Goal: Information Seeking & Learning: Learn about a topic

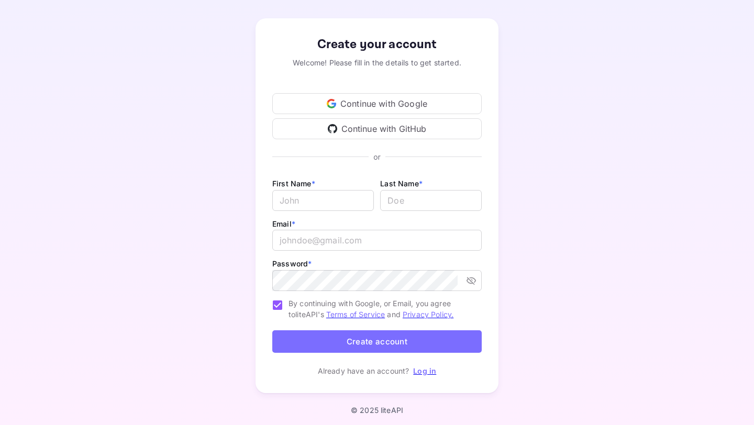
scroll to position [42, 0]
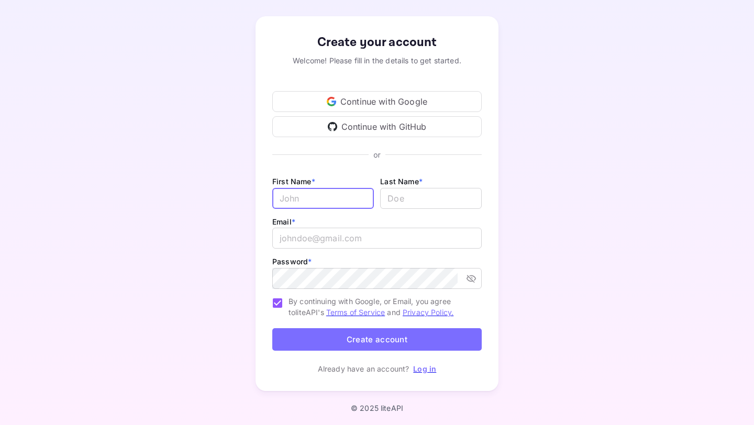
click at [277, 196] on input "Email *" at bounding box center [323, 198] width 102 height 21
type input "s"
type input "Steffi"
click at [396, 202] on input "lastName" at bounding box center [431, 198] width 102 height 21
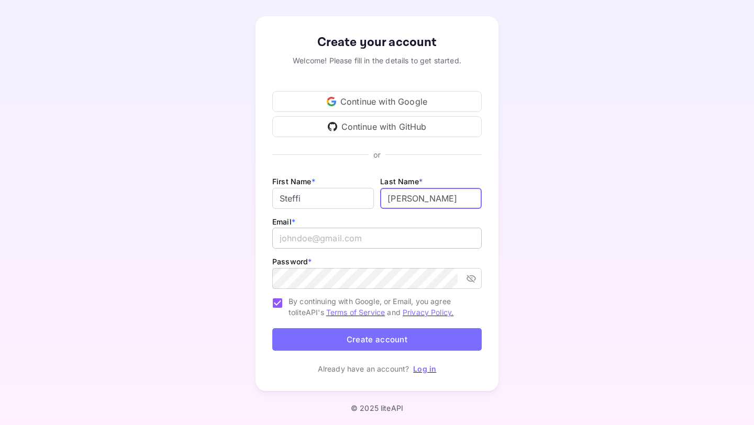
type input "Torres"
click at [362, 245] on input "email" at bounding box center [376, 238] width 209 height 21
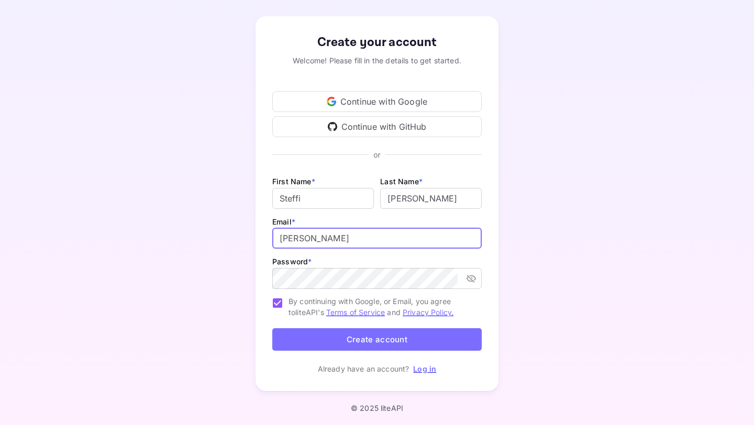
type input "s.torres"
click at [338, 102] on div "Continue with Google" at bounding box center [376, 101] width 209 height 21
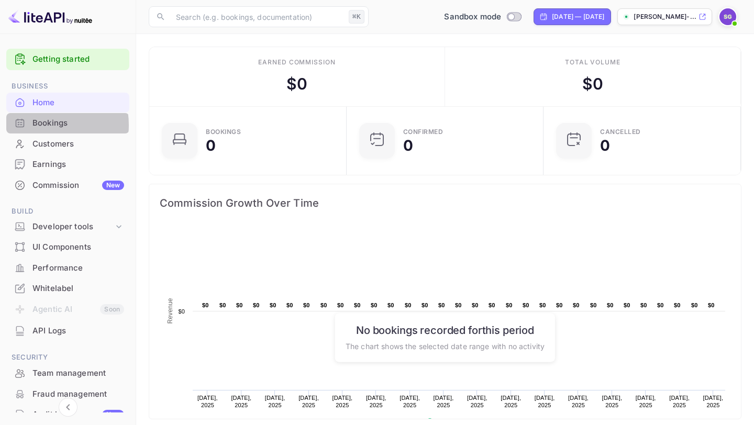
click at [40, 125] on div "Bookings" at bounding box center [78, 123] width 92 height 12
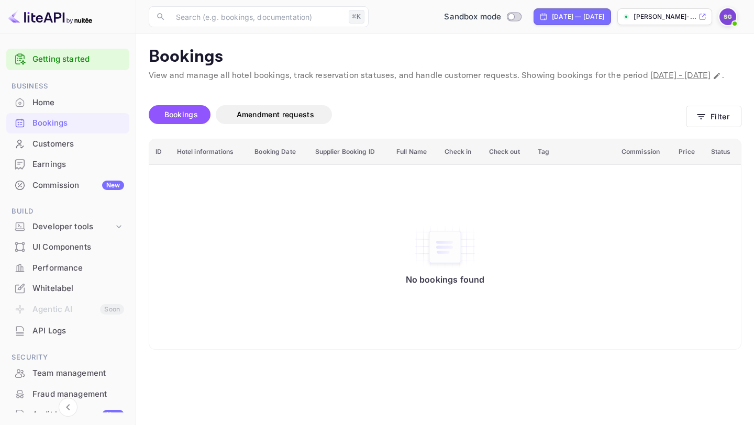
click at [58, 108] on div "Home" at bounding box center [67, 103] width 123 height 20
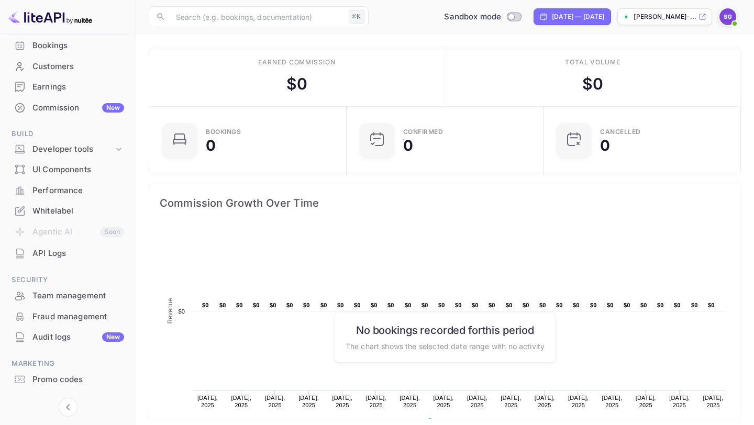
scroll to position [100, 0]
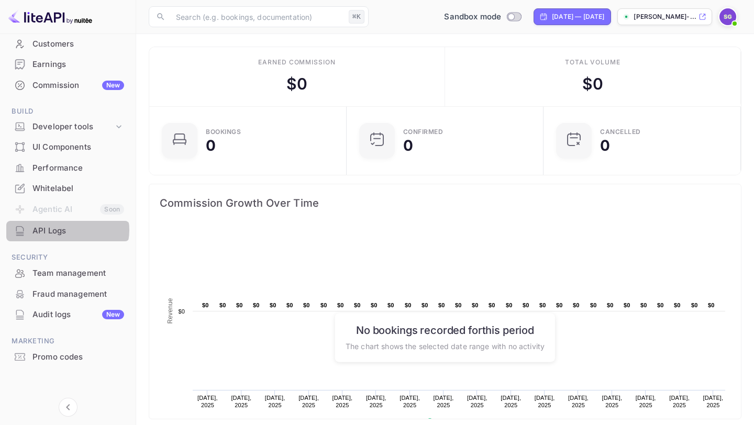
click at [67, 230] on div "API Logs" at bounding box center [78, 231] width 92 height 12
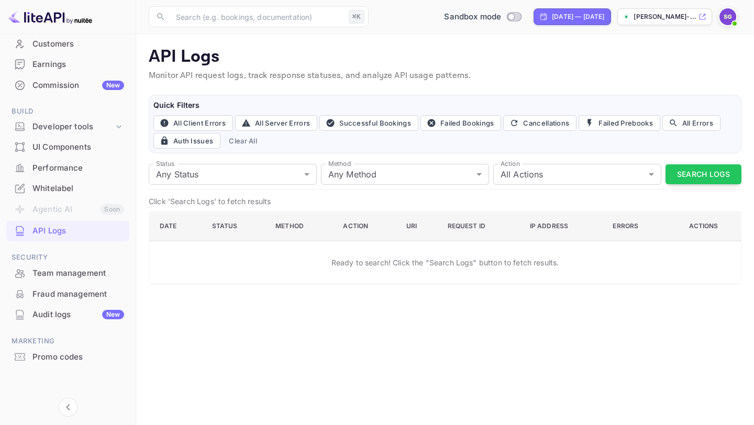
click at [61, 42] on div "Customers" at bounding box center [78, 44] width 92 height 12
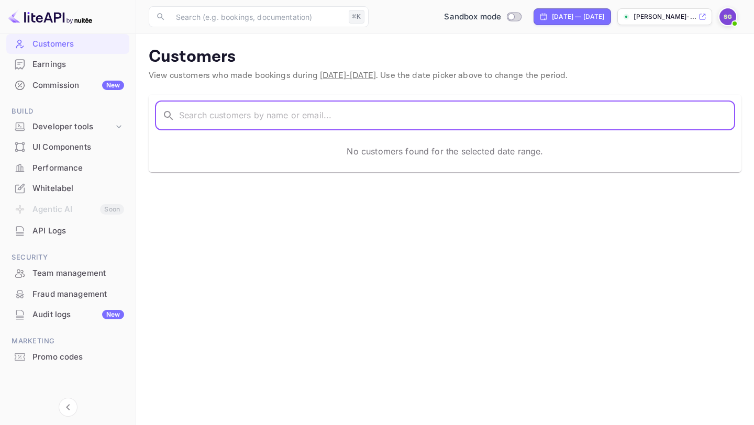
click at [201, 122] on input "text" at bounding box center [457, 115] width 556 height 29
type input "r"
click at [76, 123] on div "Developer tools" at bounding box center [72, 127] width 81 height 12
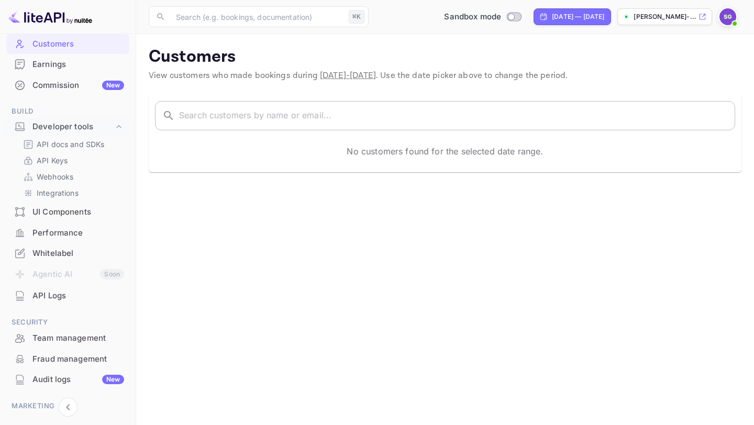
click at [222, 114] on input "text" at bounding box center [457, 115] width 556 height 29
click at [467, 12] on div "Sandbox mode" at bounding box center [482, 17] width 85 height 12
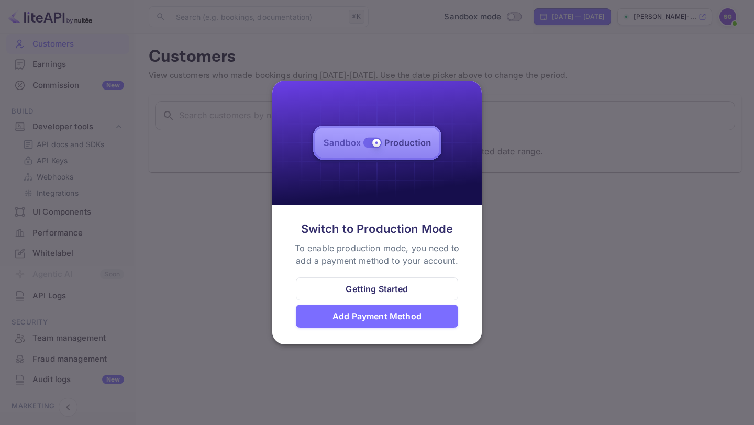
click at [527, 238] on div at bounding box center [377, 212] width 754 height 425
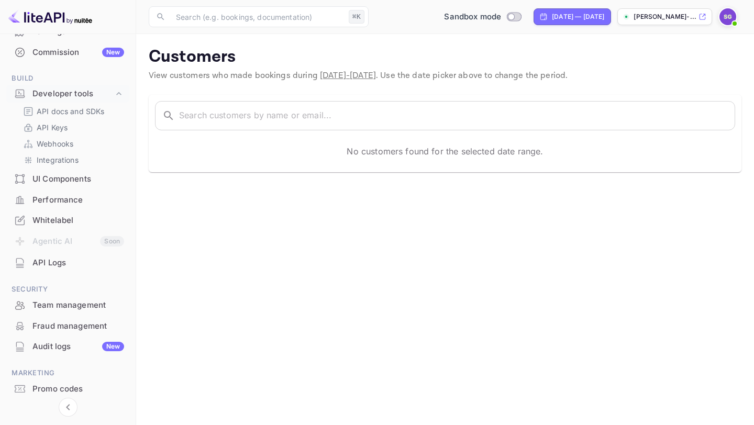
scroll to position [165, 0]
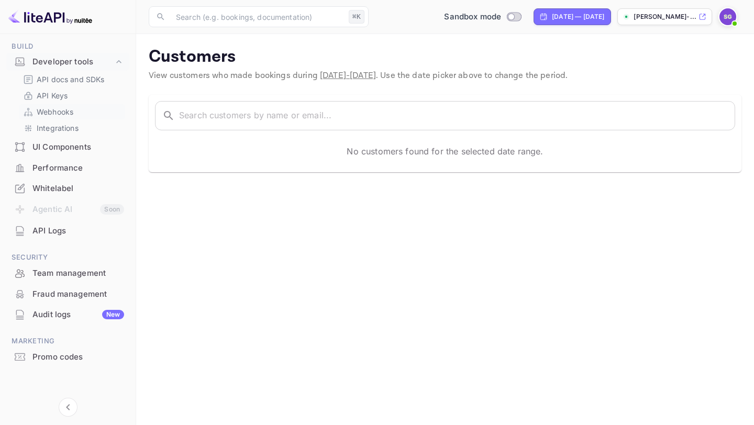
click at [49, 109] on p "Webhooks" at bounding box center [55, 111] width 37 height 11
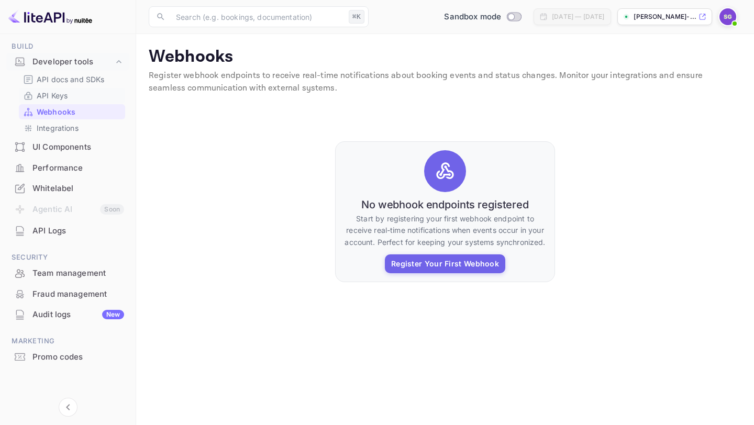
click at [53, 96] on p "API Keys" at bounding box center [52, 95] width 31 height 11
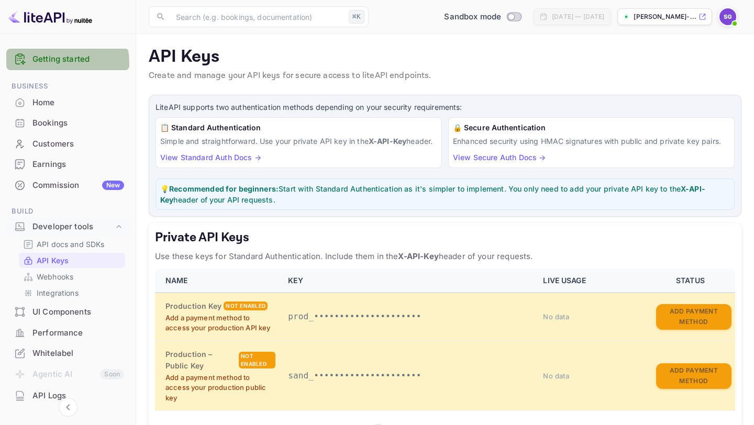
click at [58, 63] on link "Getting started" at bounding box center [78, 59] width 92 height 12
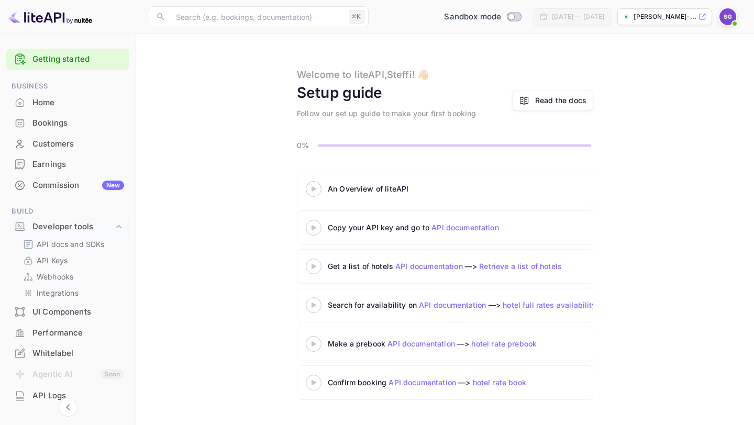
click at [316, 189] on icon at bounding box center [313, 188] width 37 height 5
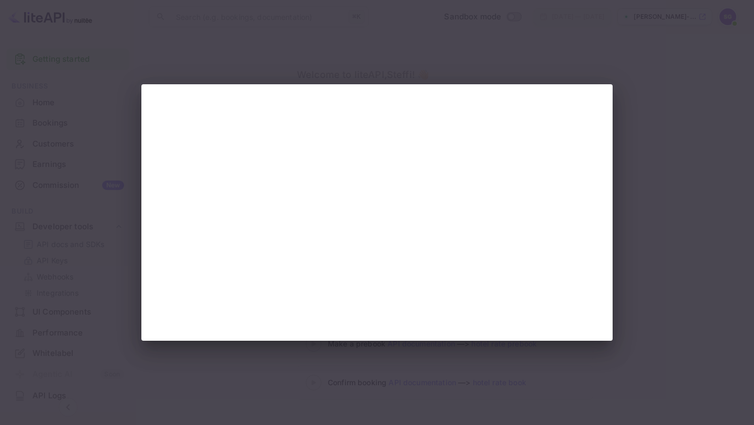
click at [679, 303] on div at bounding box center [377, 212] width 754 height 425
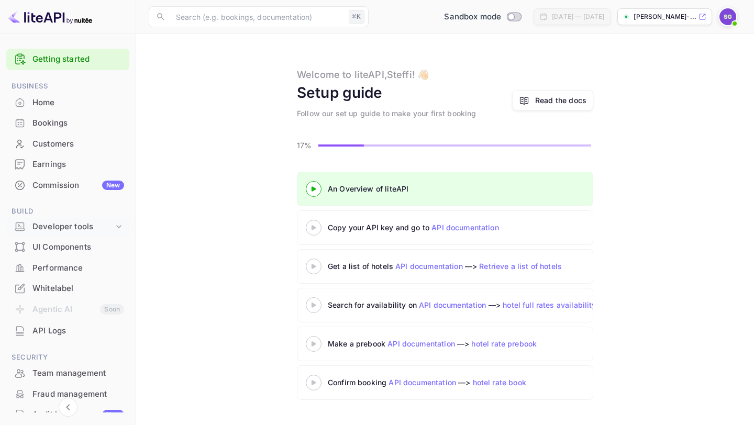
click at [68, 223] on div "Developer tools" at bounding box center [72, 227] width 81 height 12
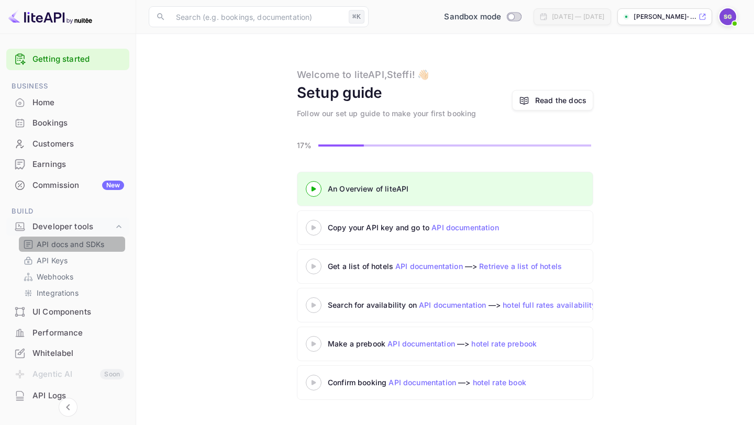
click at [72, 247] on p "API docs and SDKs" at bounding box center [71, 244] width 68 height 11
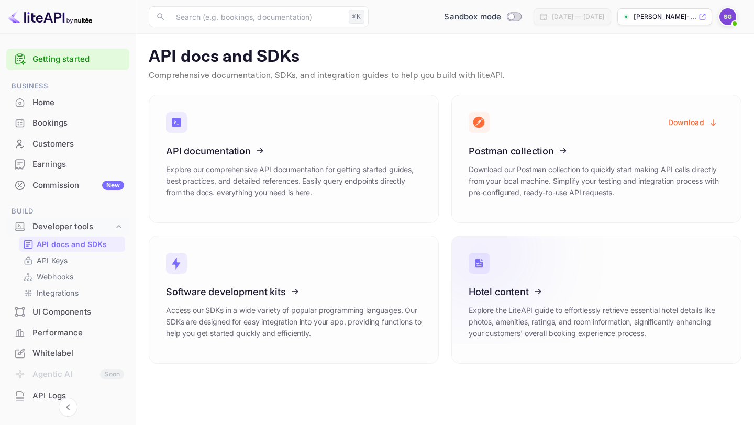
click at [537, 340] on icon at bounding box center [533, 290] width 163 height 108
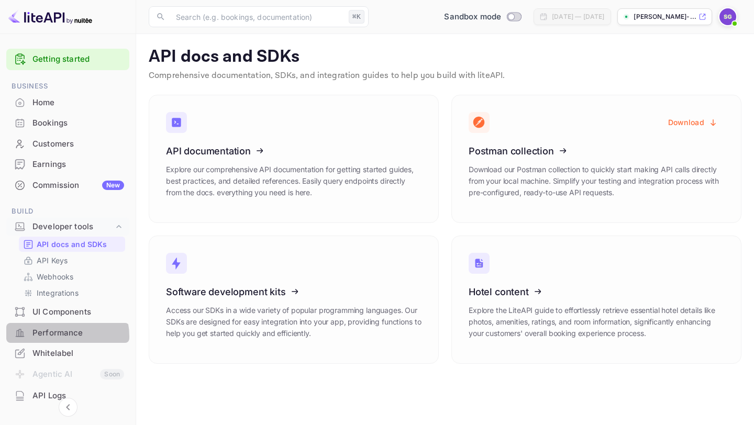
click at [58, 337] on div "Performance" at bounding box center [78, 333] width 92 height 12
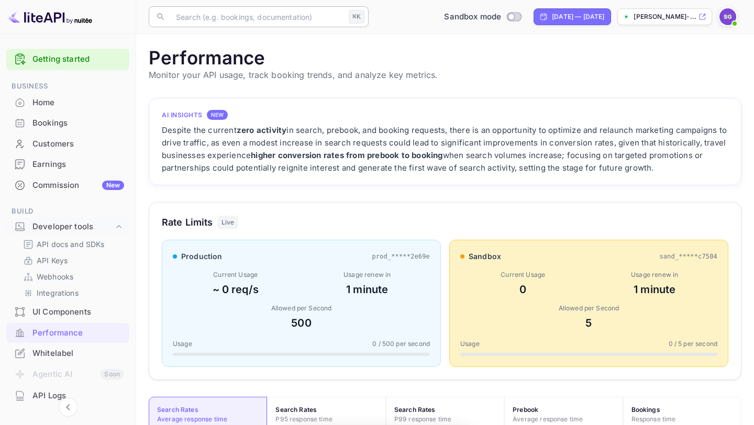
scroll to position [270, 593]
click at [239, 23] on input "text" at bounding box center [257, 16] width 175 height 21
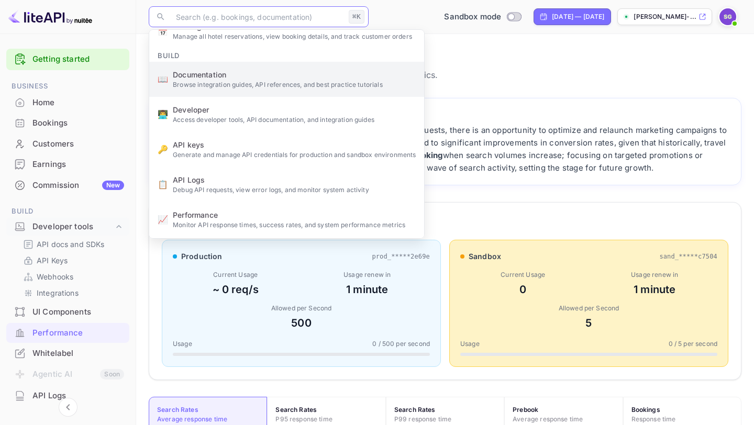
scroll to position [0, 0]
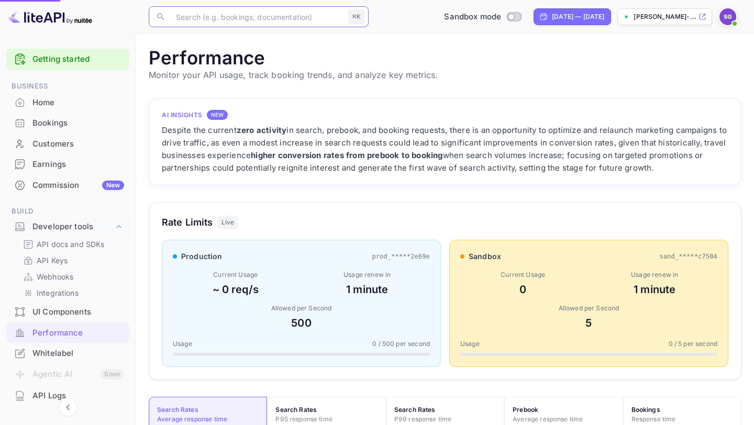
click at [235, 148] on p "Manage all hotel reservations, view booking details, and track customer orders" at bounding box center [294, 143] width 243 height 9
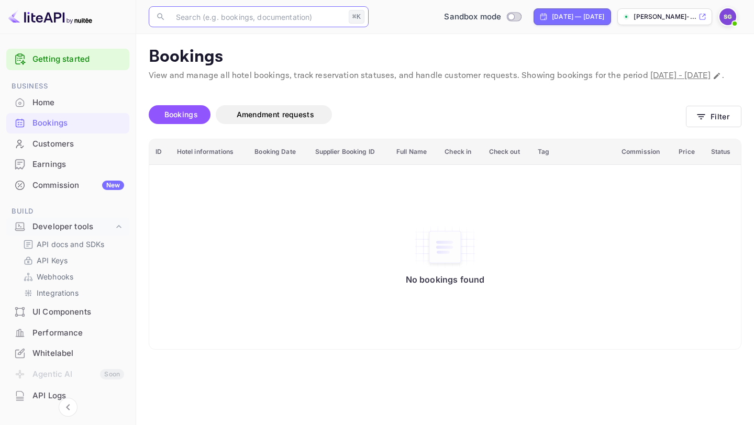
click at [39, 95] on div "Home" at bounding box center [67, 103] width 123 height 20
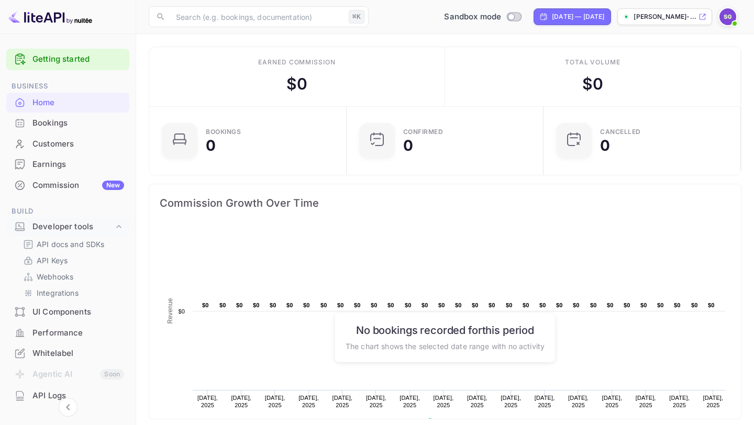
click at [723, 17] on img at bounding box center [728, 16] width 17 height 17
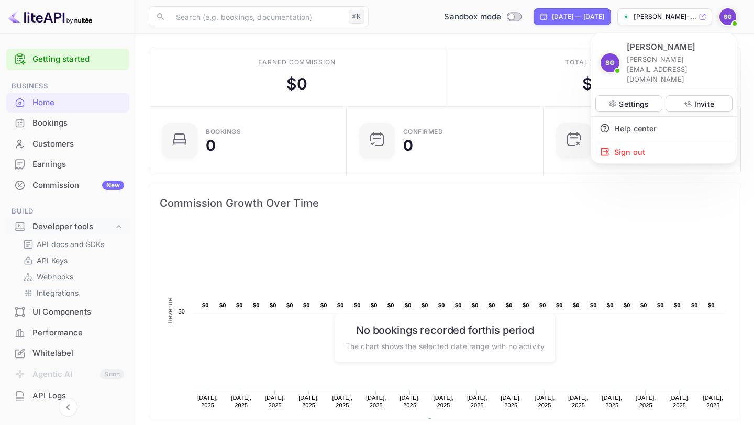
click at [506, 18] on div at bounding box center [377, 212] width 754 height 425
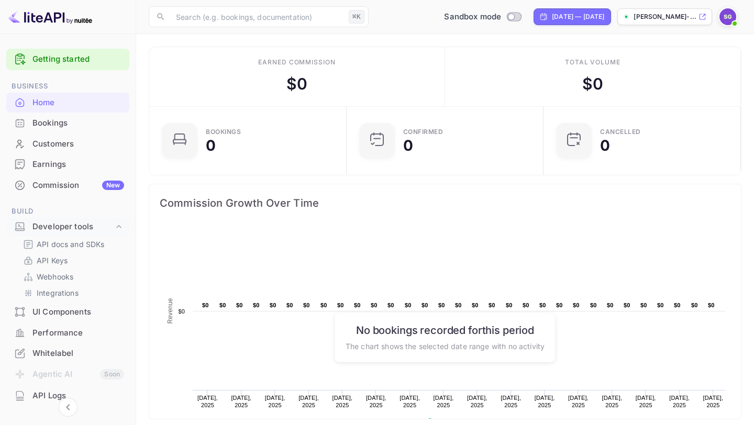
click at [71, 190] on div "Commission New" at bounding box center [78, 186] width 92 height 12
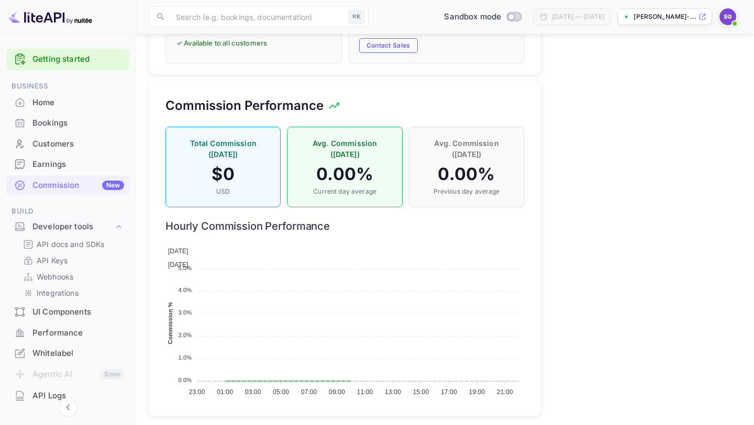
scroll to position [701, 0]
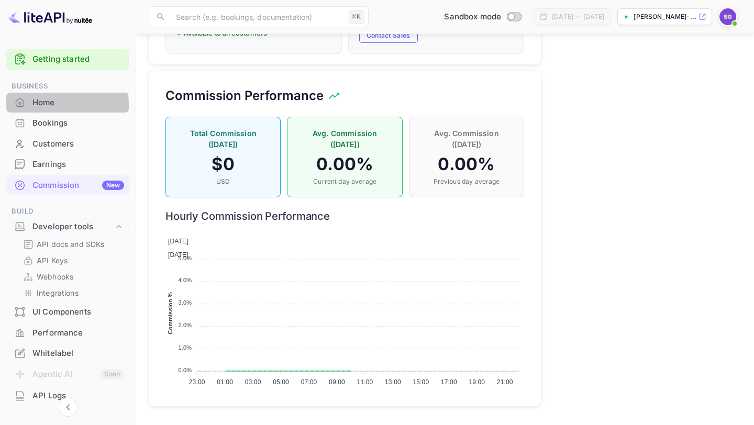
click at [35, 105] on div "Home" at bounding box center [78, 103] width 92 height 12
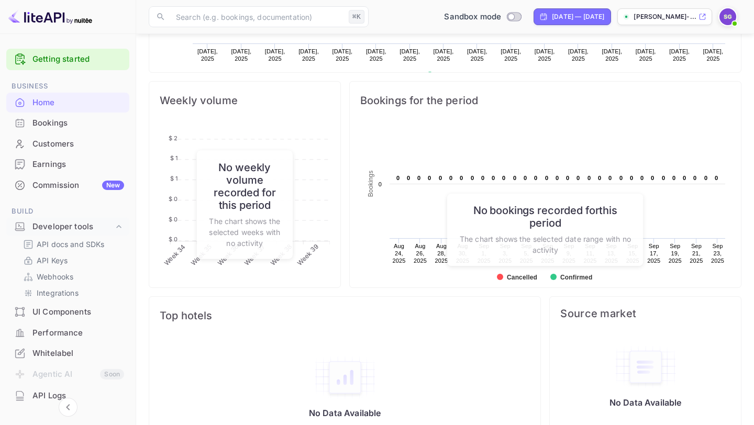
scroll to position [375, 0]
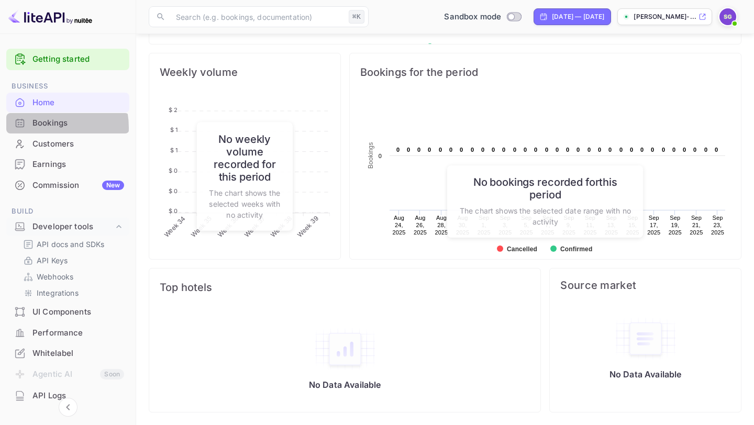
click at [38, 128] on div "Bookings" at bounding box center [78, 123] width 92 height 12
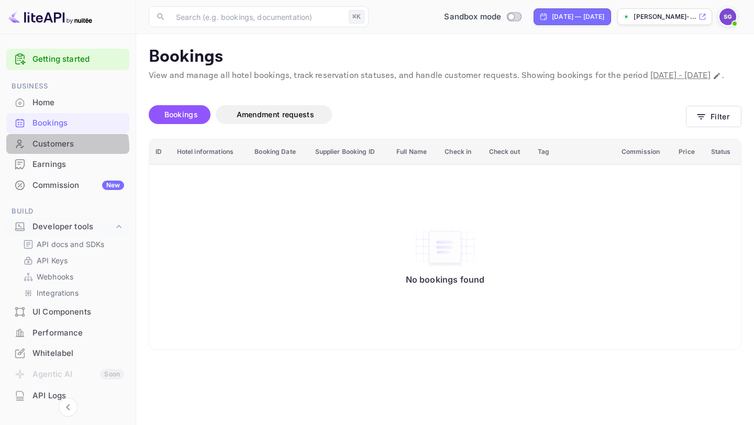
click at [46, 149] on div "Customers" at bounding box center [78, 144] width 92 height 12
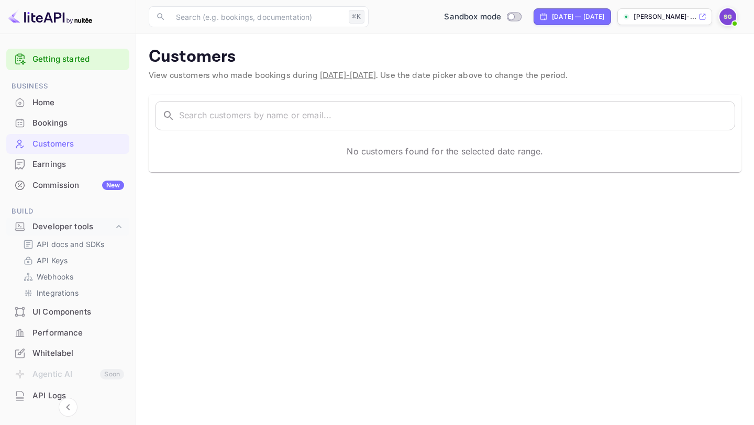
click at [47, 161] on div "Earnings" at bounding box center [78, 165] width 92 height 12
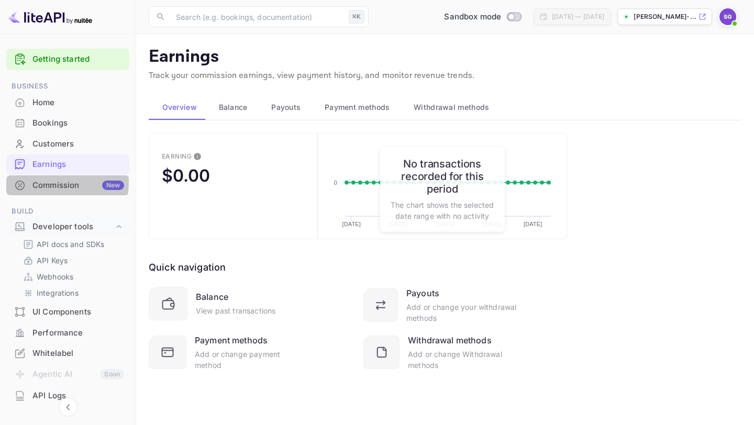
click at [56, 183] on div "Commission New" at bounding box center [78, 186] width 92 height 12
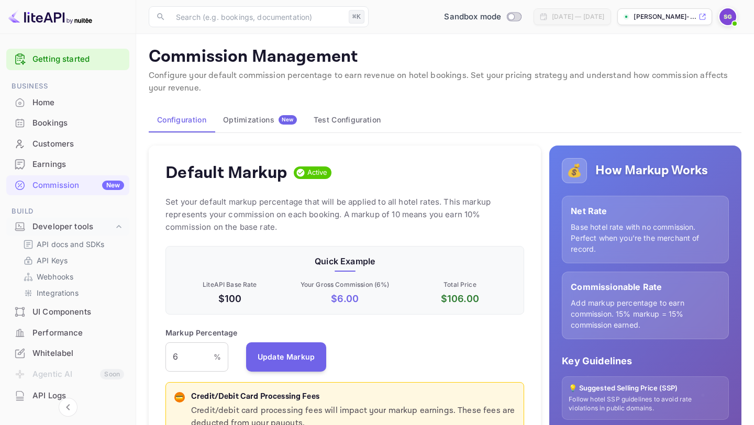
scroll to position [186, 359]
click at [72, 230] on div "Developer tools" at bounding box center [72, 227] width 81 height 12
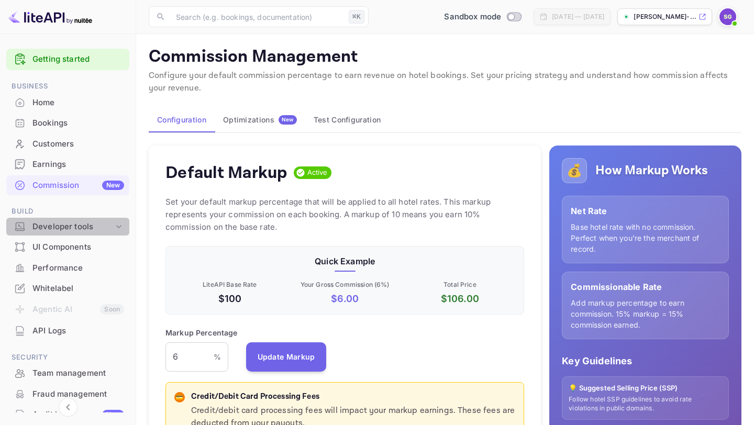
click at [73, 229] on div "Developer tools" at bounding box center [72, 227] width 81 height 12
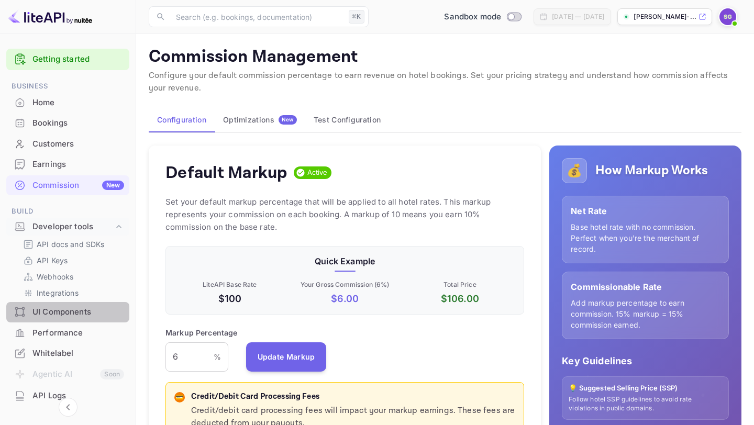
click at [71, 306] on div "UI Components" at bounding box center [78, 312] width 92 height 12
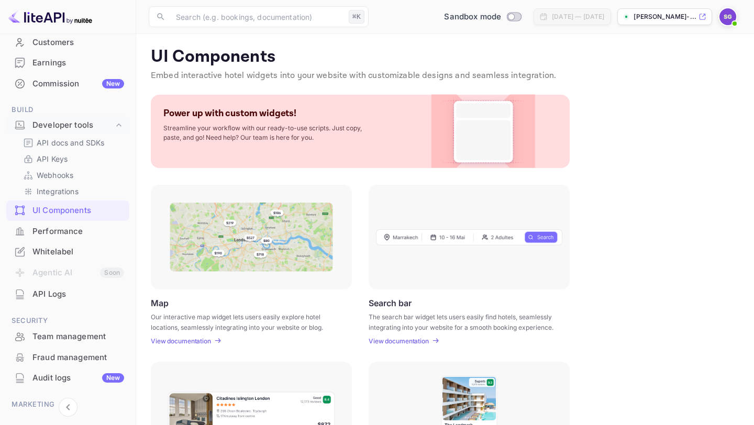
scroll to position [104, 0]
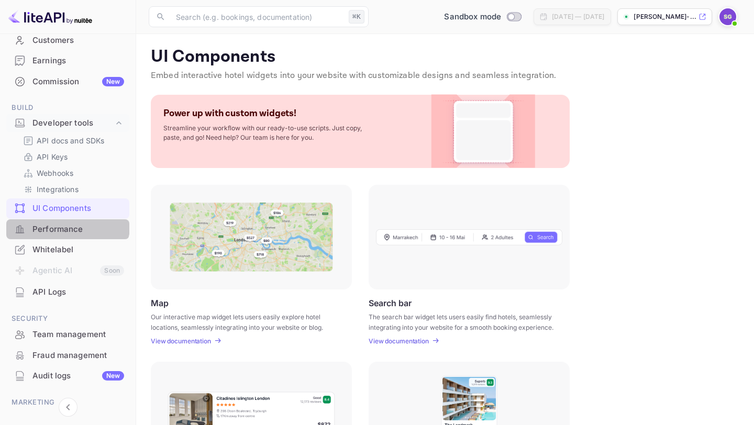
click at [63, 223] on div "Performance" at bounding box center [67, 229] width 123 height 20
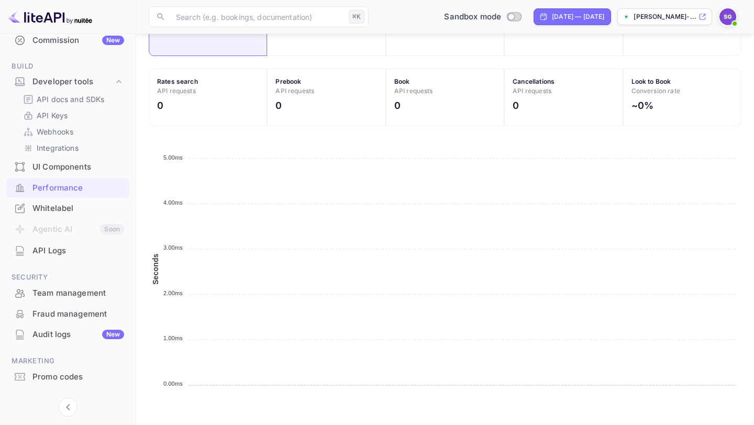
scroll to position [165, 0]
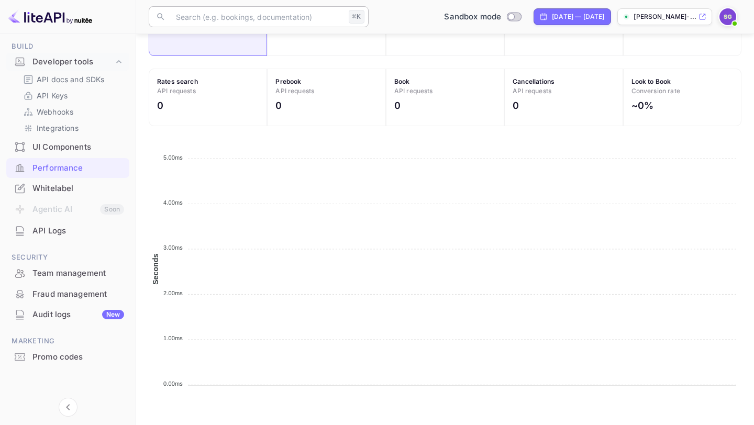
click at [176, 14] on input "text" at bounding box center [257, 16] width 175 height 21
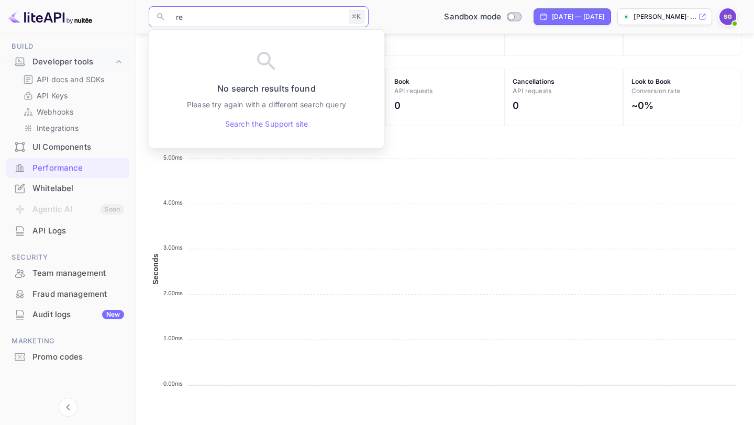
type input "r"
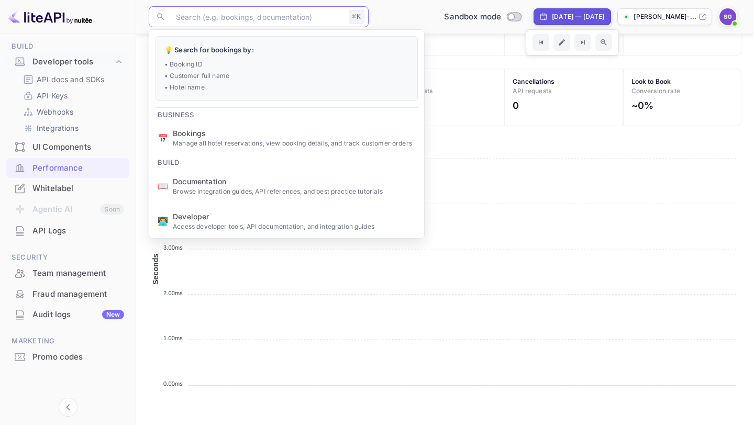
click at [534, 17] on div "[DATE] — [DATE]" at bounding box center [573, 16] width 78 height 17
select select "7"
select select "2025"
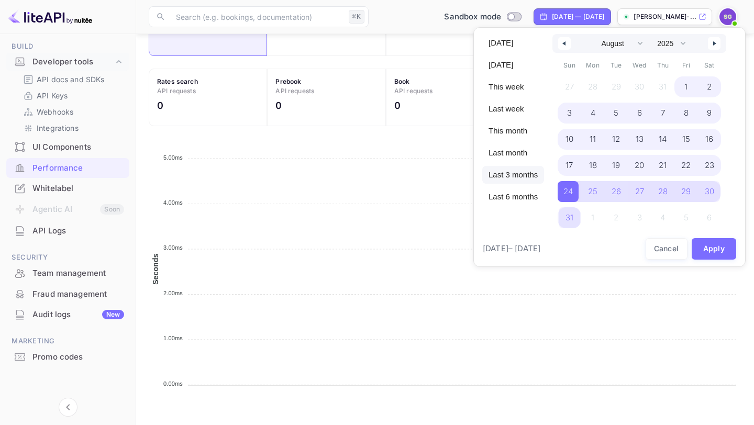
click at [527, 176] on span "Last 3 months" at bounding box center [513, 175] width 62 height 18
select select "5"
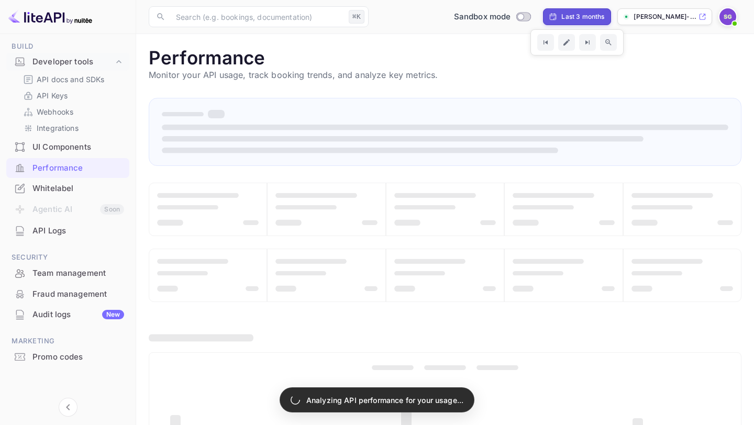
click at [562, 21] on div "Last 3 months" at bounding box center [577, 16] width 68 height 17
select select "5"
select select "2025"
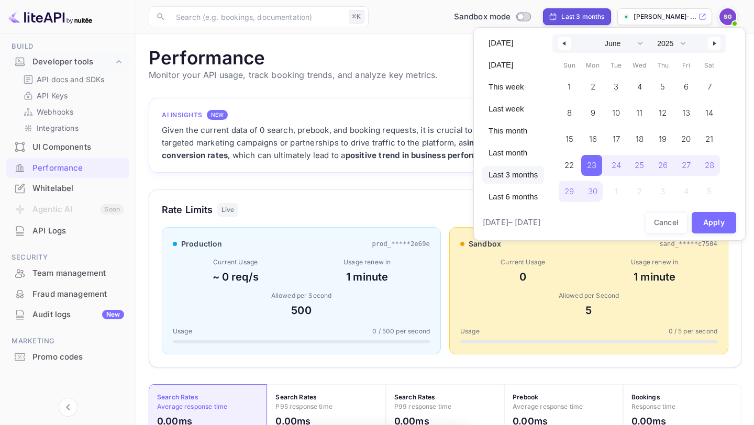
scroll to position [270, 593]
click at [655, 221] on button "Cancel" at bounding box center [667, 222] width 42 height 21
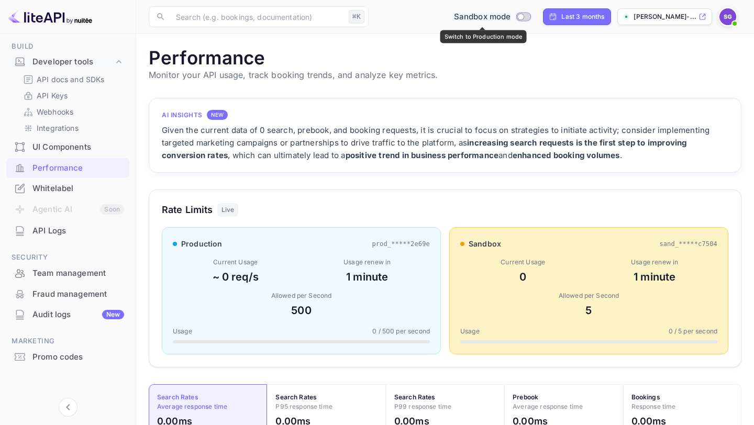
click at [520, 17] on input "Switch to Production mode" at bounding box center [521, 16] width 21 height 7
checkbox input "false"
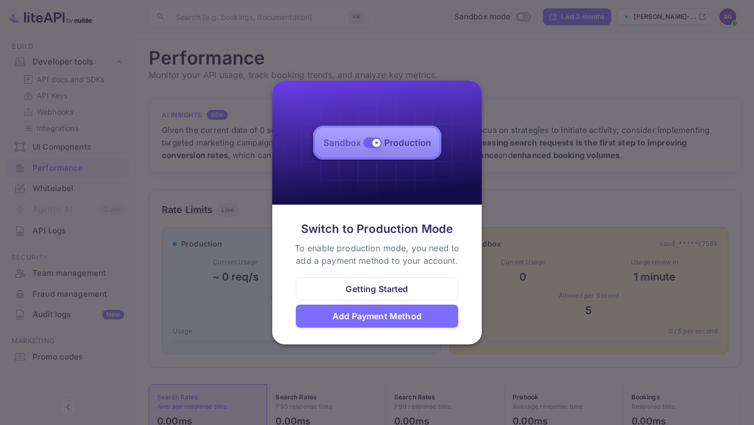
click at [370, 293] on div "Getting Started" at bounding box center [377, 289] width 62 height 13
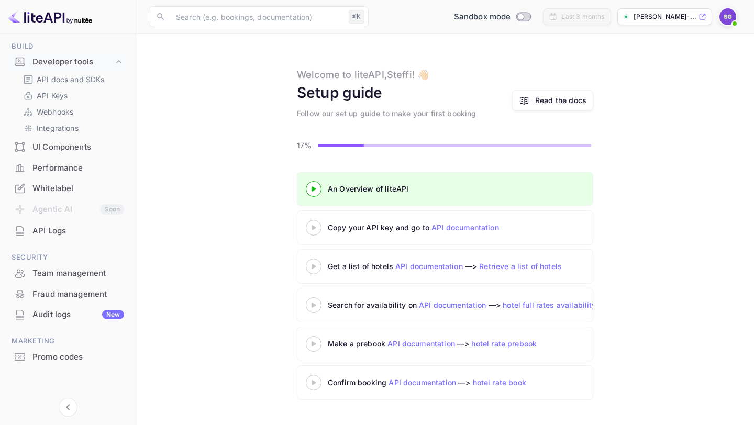
click at [482, 233] on div "Copy your API key and go to API documentation" at bounding box center [459, 227] width 262 height 11
click at [540, 109] on link "Read the docs" at bounding box center [552, 100] width 81 height 20
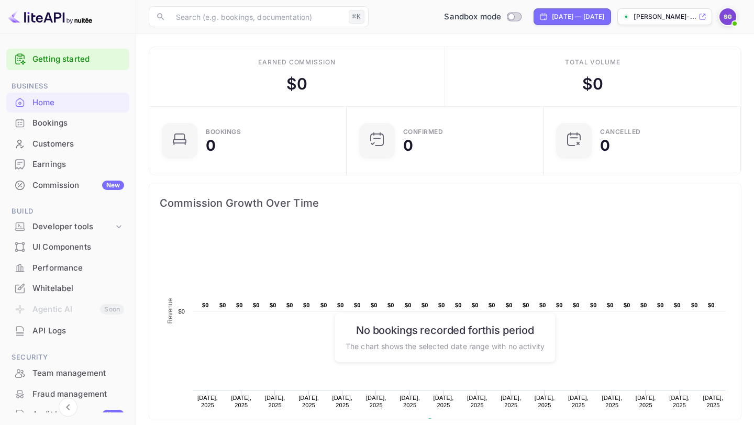
click at [54, 120] on div "Bookings" at bounding box center [78, 123] width 92 height 12
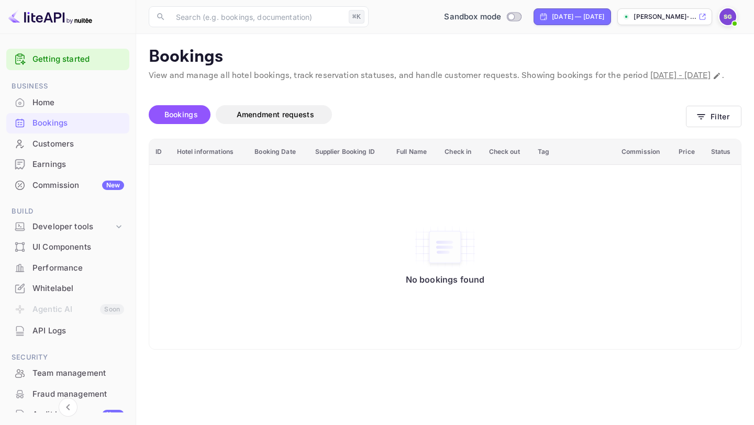
click at [41, 20] on img at bounding box center [50, 16] width 84 height 17
click at [83, 97] on div "Home" at bounding box center [78, 103] width 92 height 12
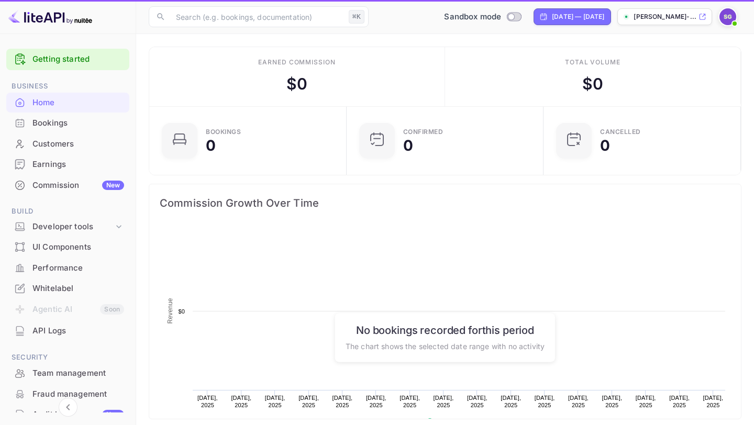
scroll to position [170, 191]
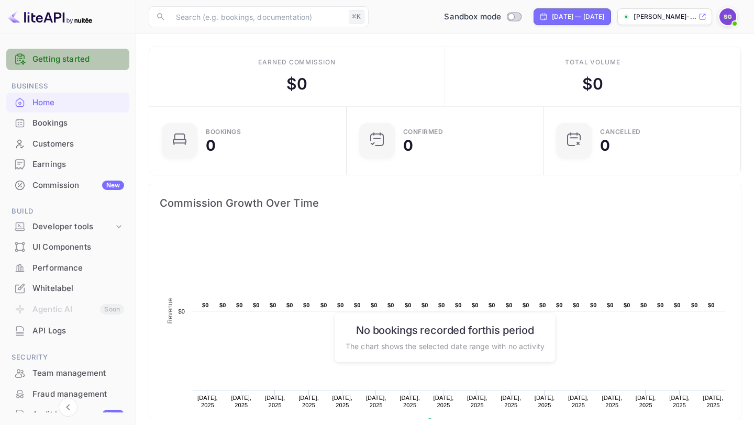
click at [70, 57] on link "Getting started" at bounding box center [78, 59] width 92 height 12
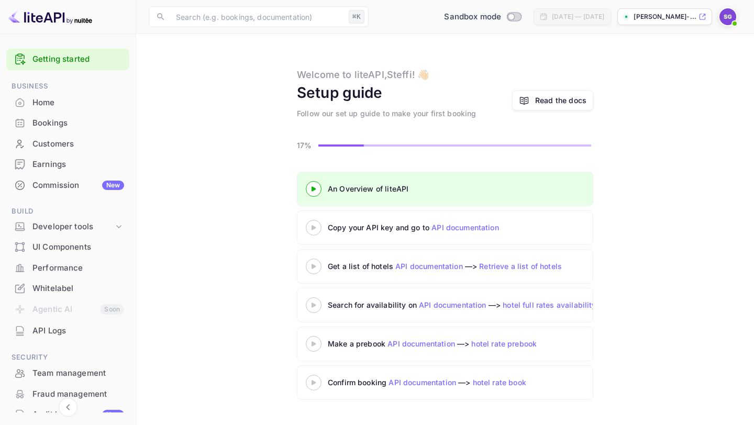
click at [313, 187] on 3 at bounding box center [314, 188] width 4 height 5
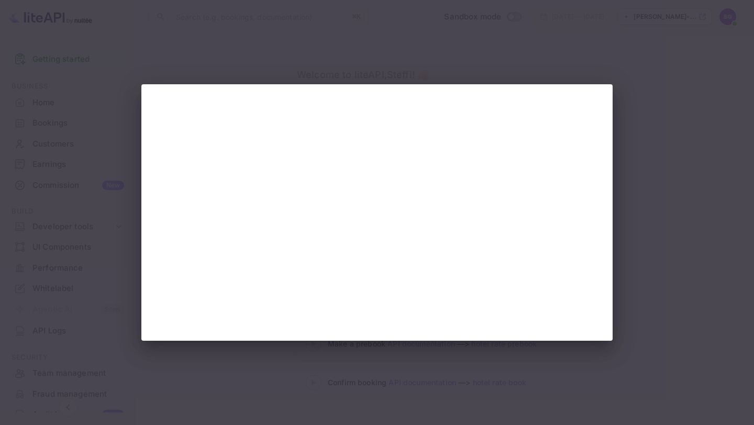
click at [569, 370] on div at bounding box center [377, 212] width 754 height 425
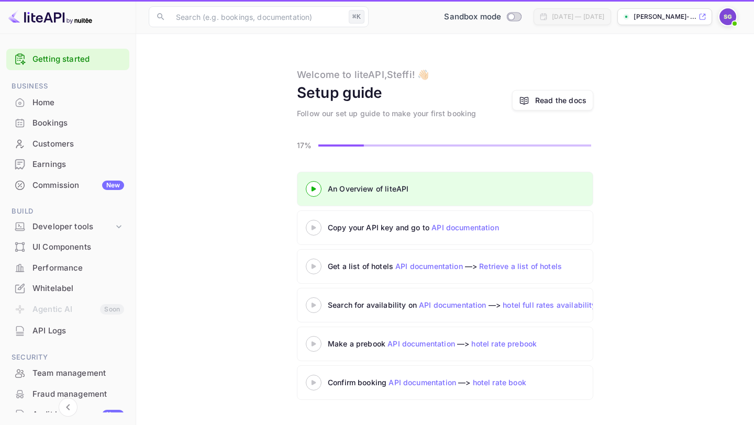
click at [313, 231] on div at bounding box center [313, 227] width 37 height 13
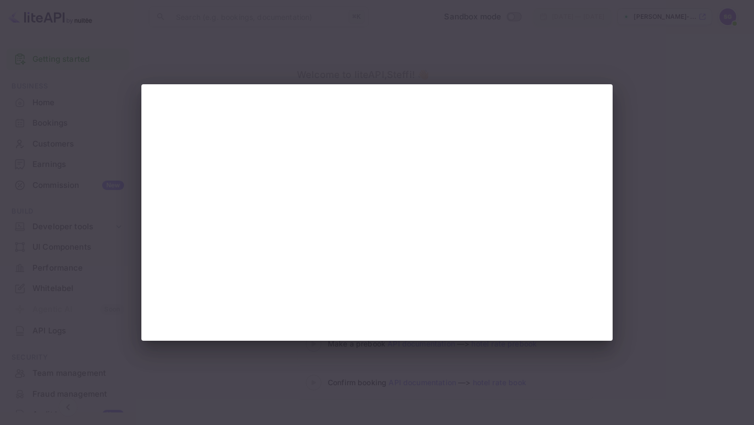
click at [655, 169] on div at bounding box center [377, 212] width 754 height 425
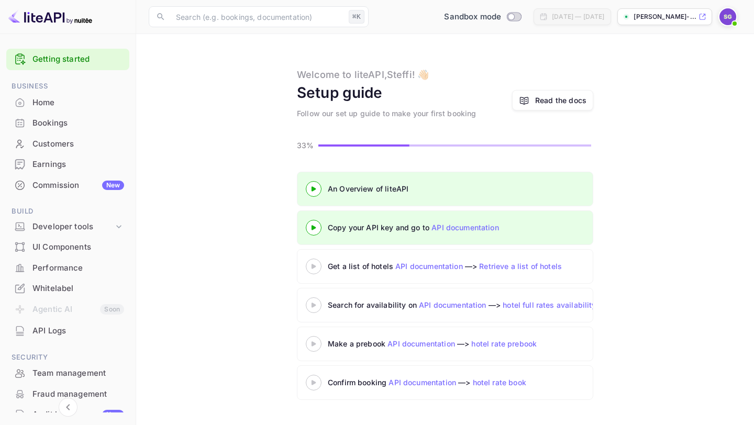
click at [307, 230] on icon at bounding box center [313, 227] width 37 height 5
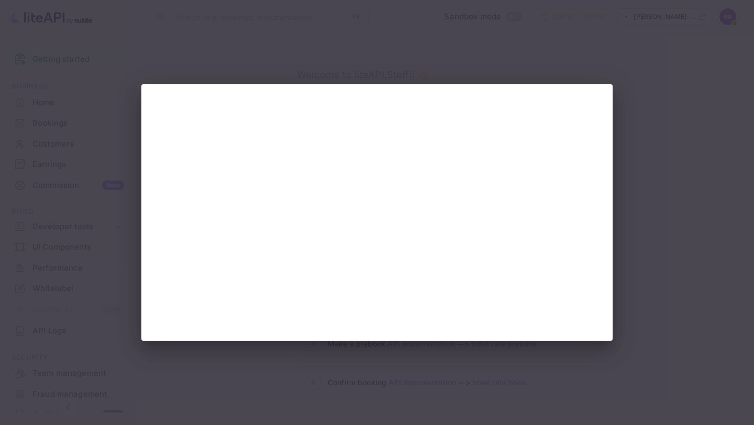
click at [485, 56] on div at bounding box center [377, 212] width 754 height 425
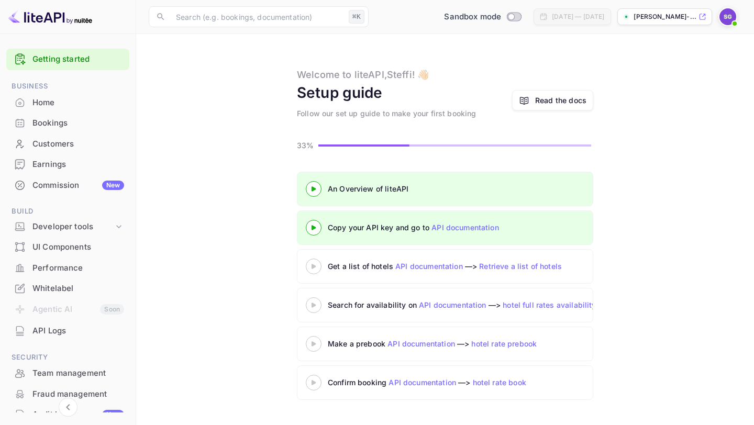
click at [317, 269] on div at bounding box center [313, 266] width 37 height 13
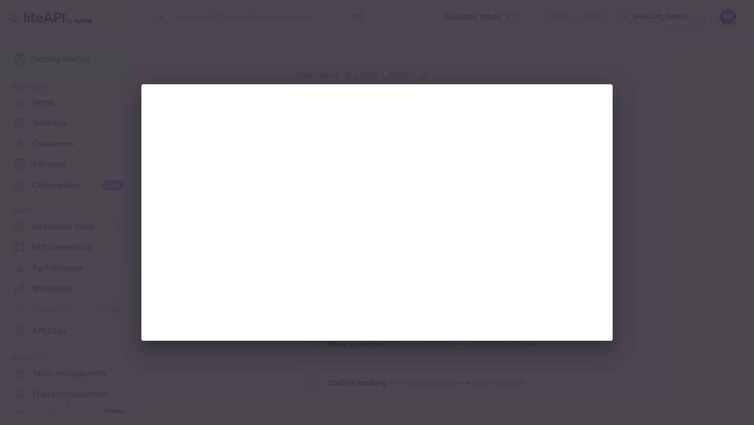
click at [381, 59] on div at bounding box center [377, 212] width 754 height 425
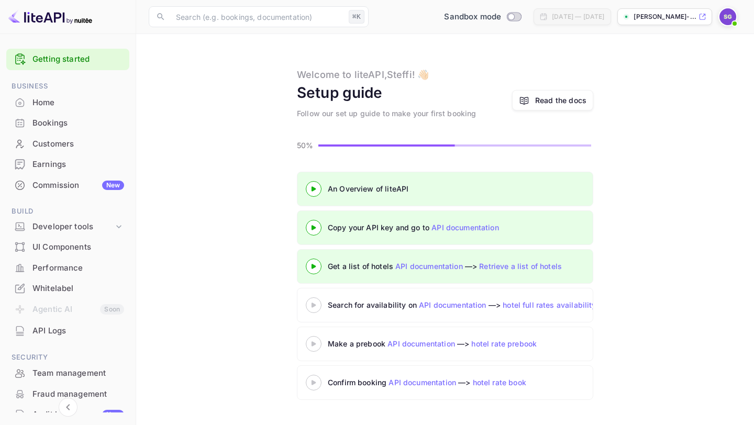
click at [312, 311] on div at bounding box center [313, 305] width 37 height 13
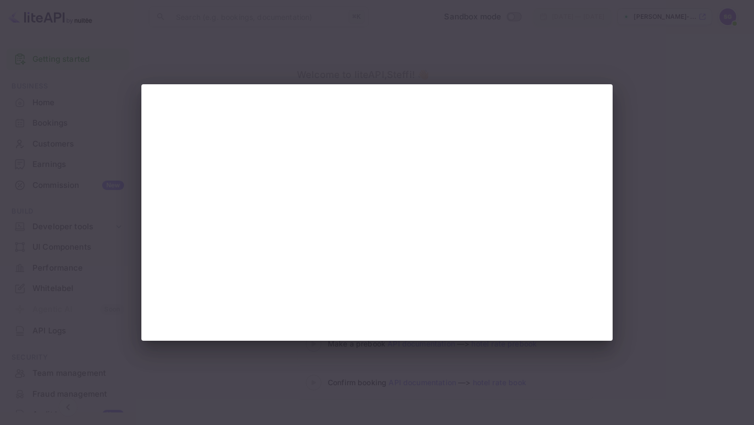
click at [714, 215] on div at bounding box center [377, 212] width 754 height 425
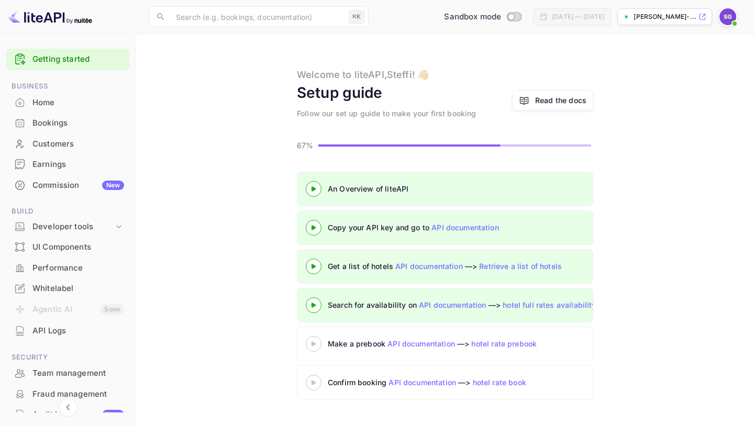
click at [316, 345] on icon at bounding box center [313, 343] width 37 height 5
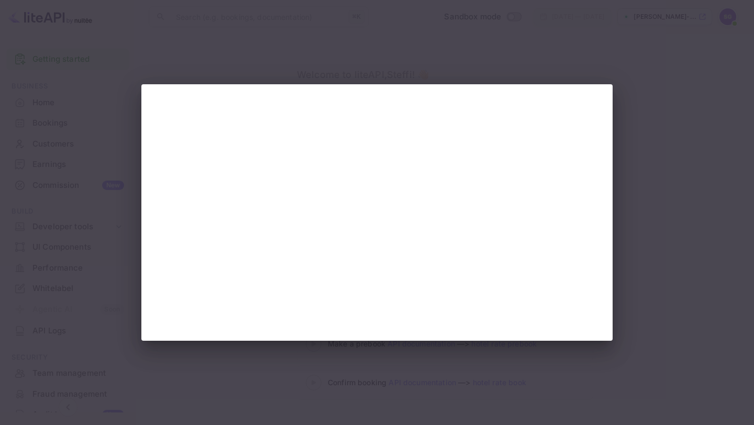
click at [148, 48] on div at bounding box center [377, 212] width 754 height 425
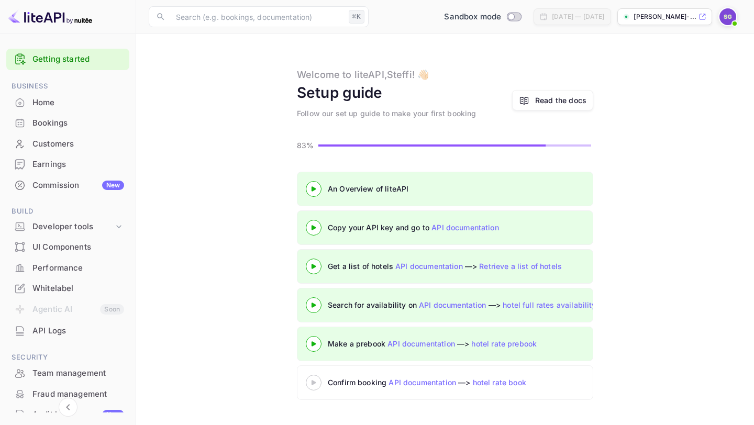
click at [476, 306] on link "API documentation" at bounding box center [453, 305] width 68 height 9
